Goal: Transaction & Acquisition: Purchase product/service

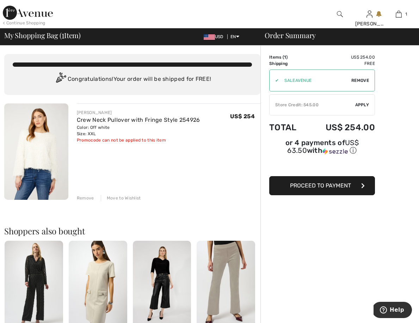
click at [313, 193] on button "Proceed to Payment" at bounding box center [322, 185] width 106 height 19
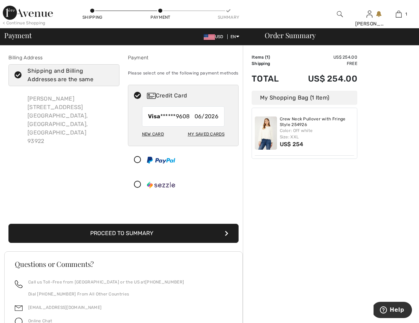
click at [220, 134] on div "My Saved Cards" at bounding box center [206, 134] width 37 height 12
radio input "true"
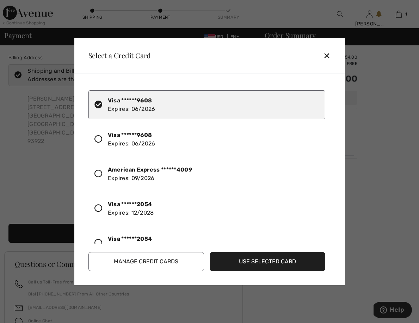
click at [99, 174] on icon at bounding box center [98, 174] width 8 height 8
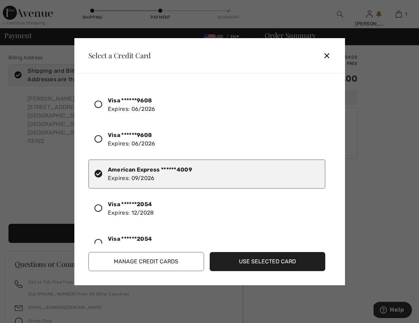
click at [234, 260] on button "Use Selected Card" at bounding box center [268, 261] width 116 height 19
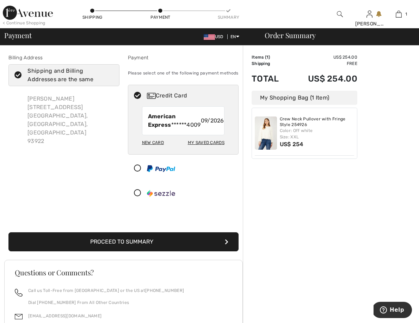
click at [172, 251] on button "Proceed to Summary" at bounding box center [123, 241] width 230 height 19
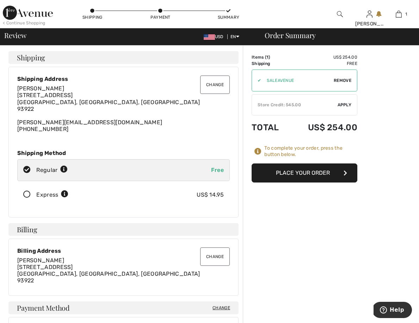
click at [25, 198] on div "Express US$ 14.95" at bounding box center [123, 195] width 213 height 22
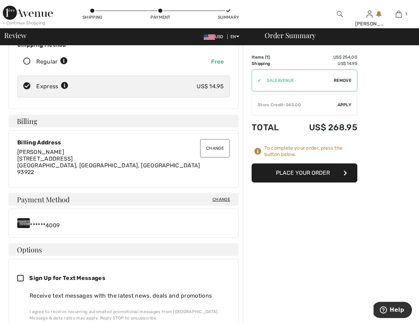
scroll to position [109, 0]
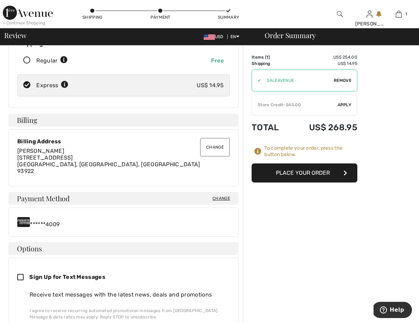
click at [221, 197] on span "Change" at bounding box center [222, 198] width 18 height 6
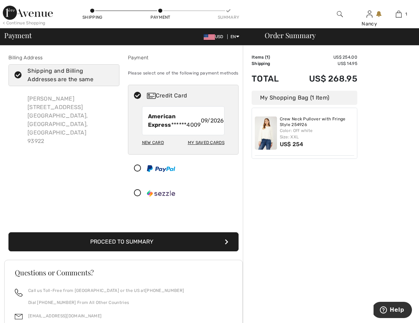
click at [137, 246] on button "Proceed to Summary" at bounding box center [123, 241] width 230 height 19
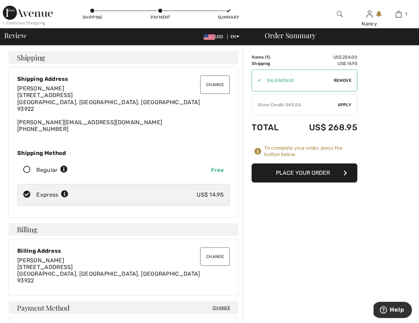
click at [276, 173] on button "Place Your Order" at bounding box center [305, 172] width 106 height 19
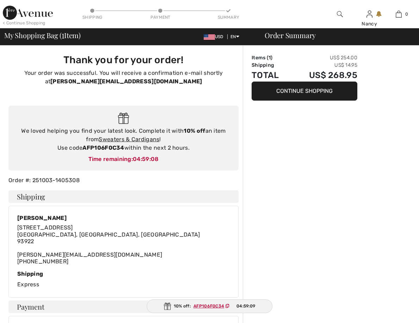
checkbox input "true"
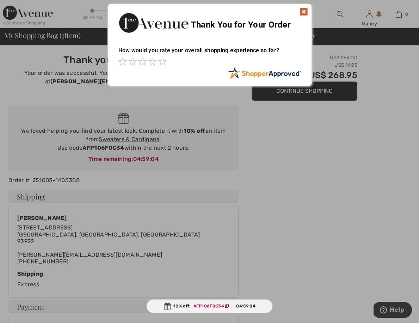
click at [304, 11] on img at bounding box center [304, 11] width 8 height 8
